Goal: Navigation & Orientation: Go to known website

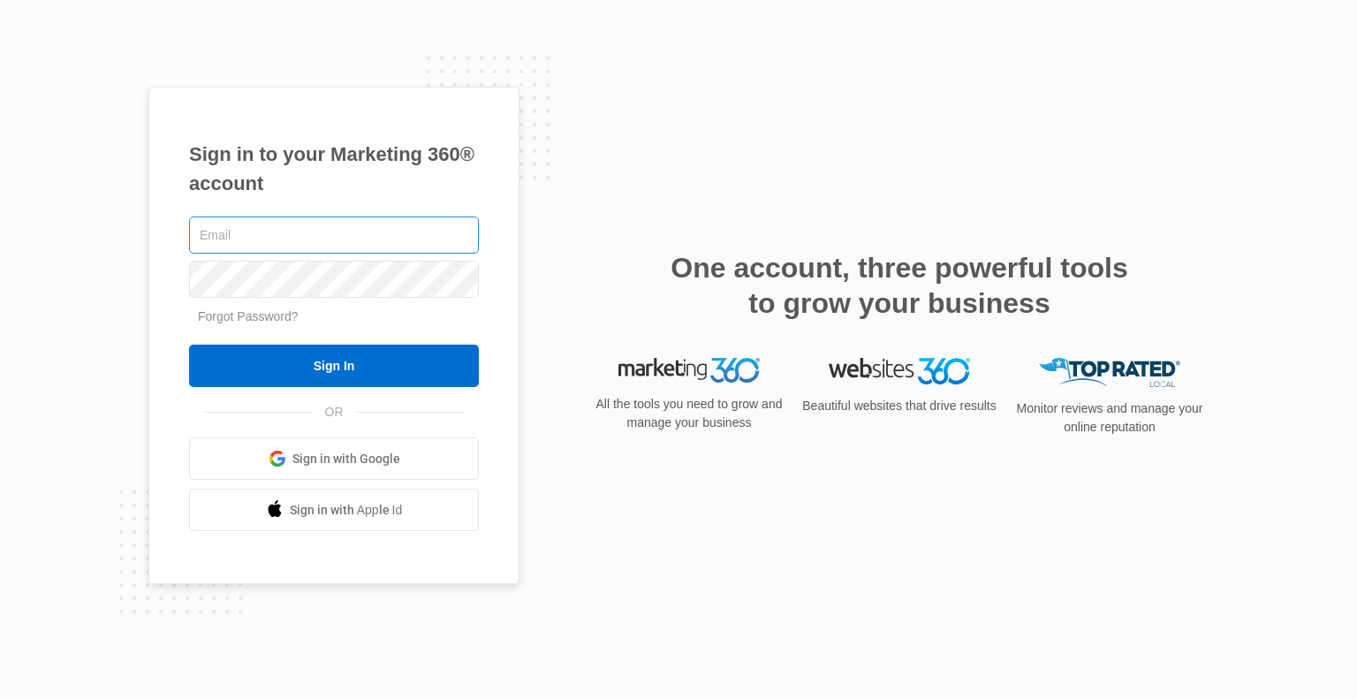
click at [301, 239] on input "text" at bounding box center [334, 235] width 290 height 37
type input "clowry@lavenderqueen.ca"
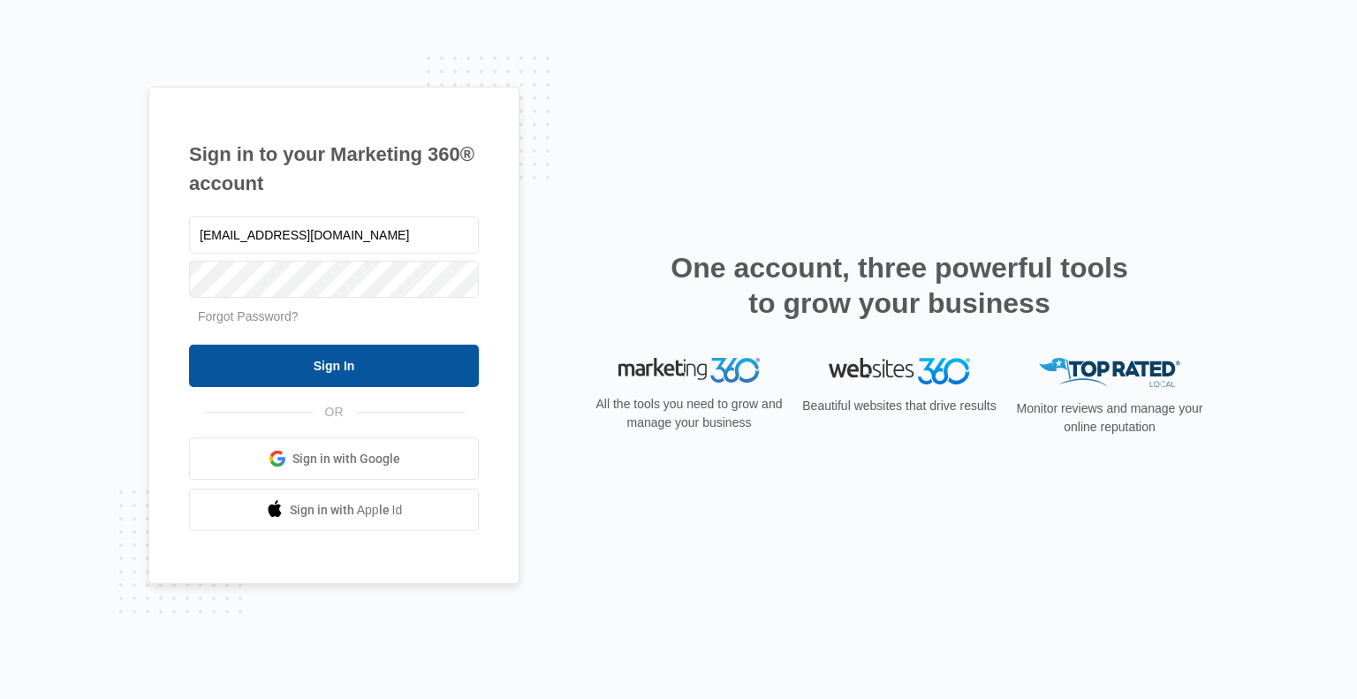
click at [356, 363] on input "Sign In" at bounding box center [334, 366] width 290 height 42
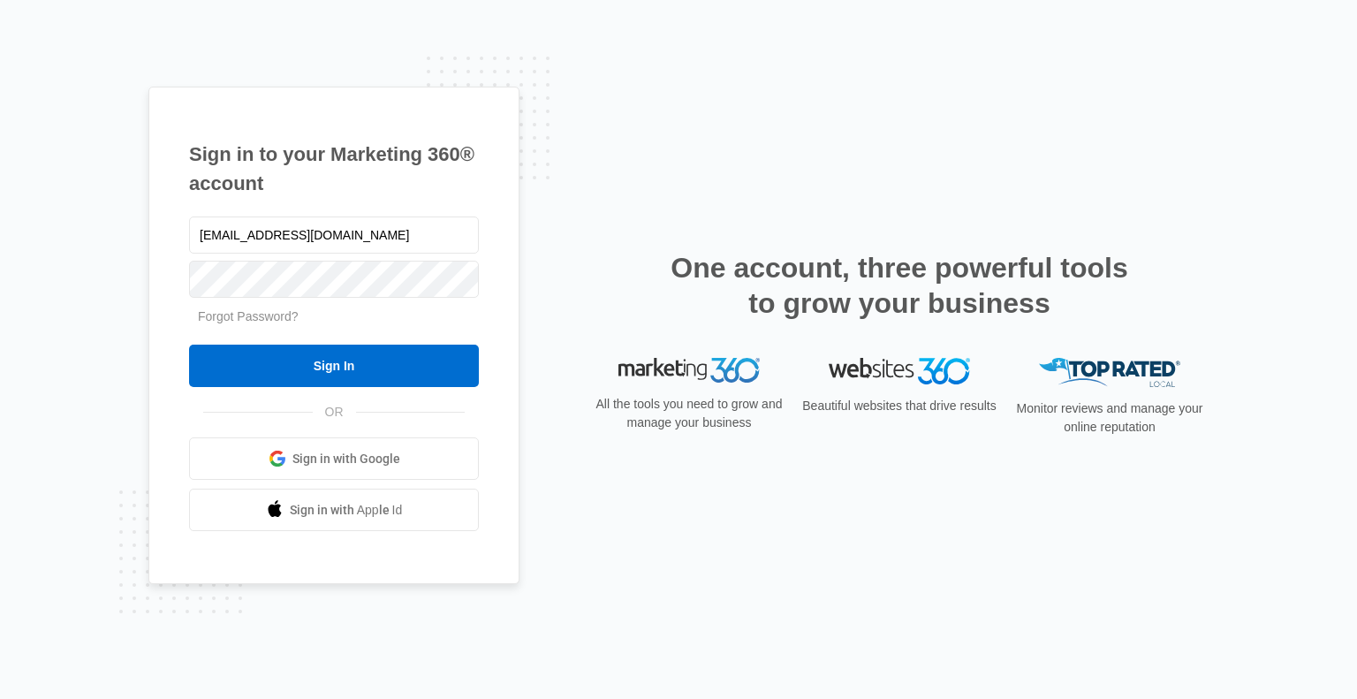
type input "clowry@lavenderqueen.ca"
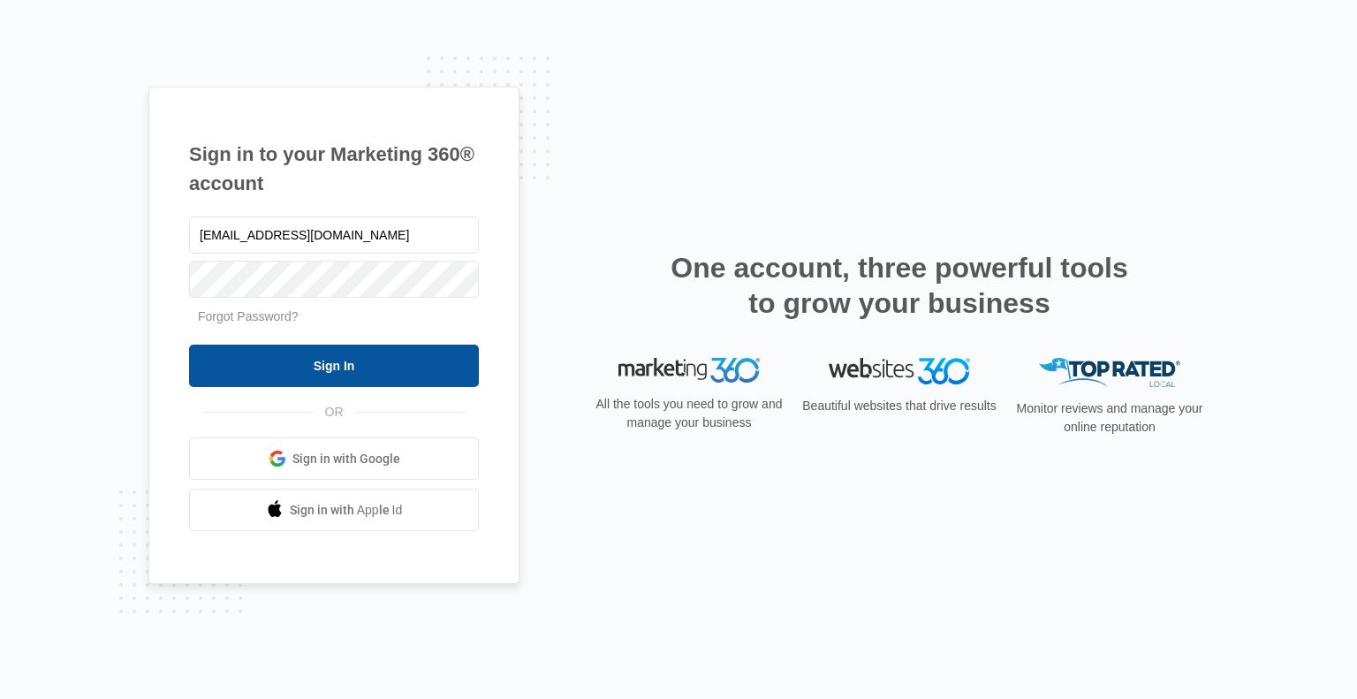
click at [333, 357] on input "Sign In" at bounding box center [334, 366] width 290 height 42
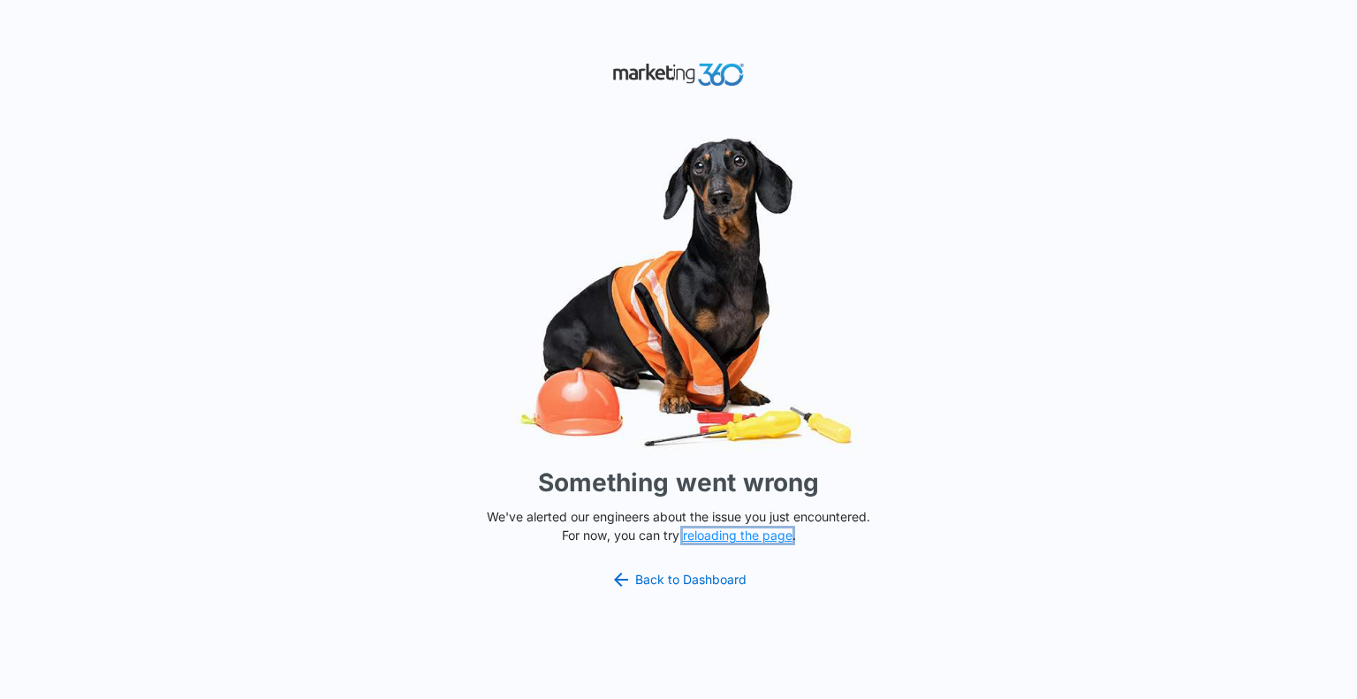
click at [697, 533] on button "reloading the page" at bounding box center [738, 535] width 110 height 14
